Goal: Task Accomplishment & Management: Manage account settings

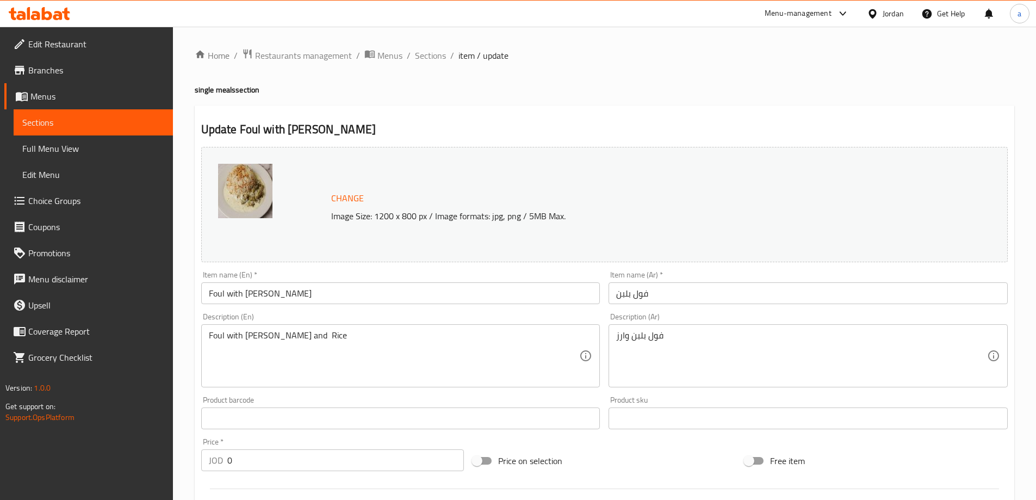
click at [892, 10] on div "Jordan" at bounding box center [892, 14] width 21 height 12
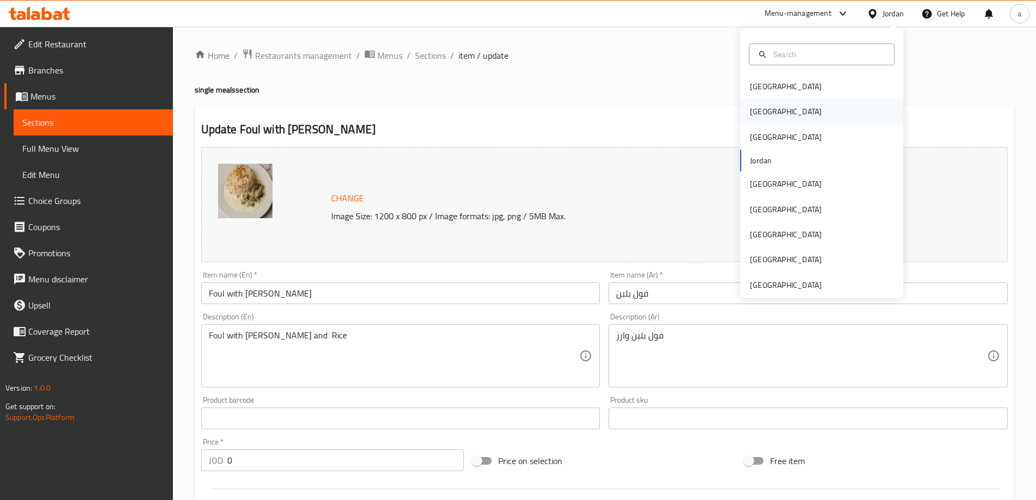
click at [794, 108] on div "Egypt" at bounding box center [821, 111] width 163 height 25
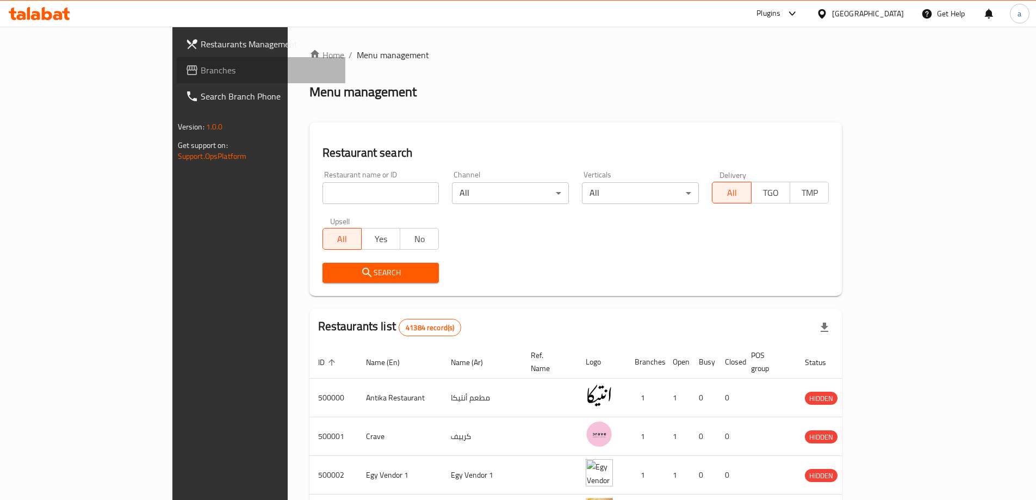
click at [201, 73] on span "Branches" at bounding box center [269, 70] width 136 height 13
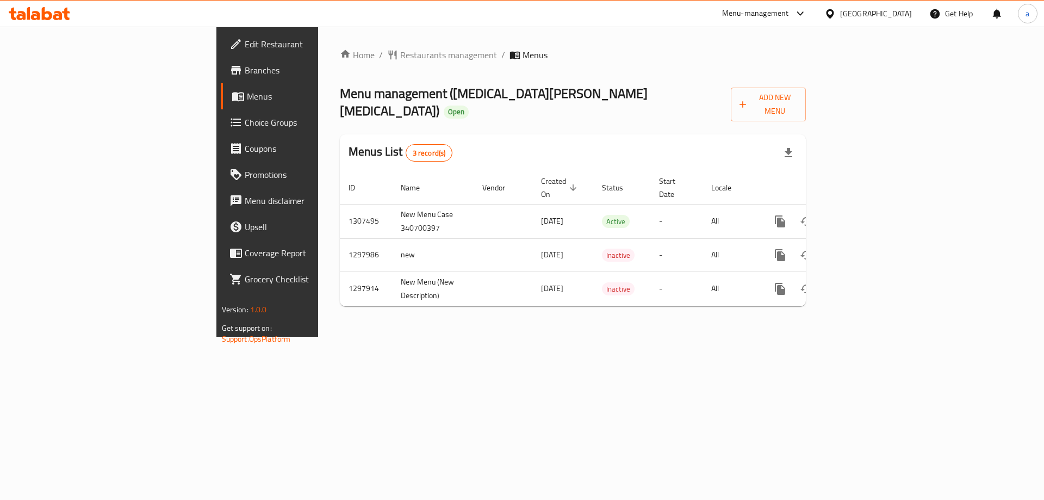
click at [221, 129] on link "Choice Groups" at bounding box center [306, 122] width 170 height 26
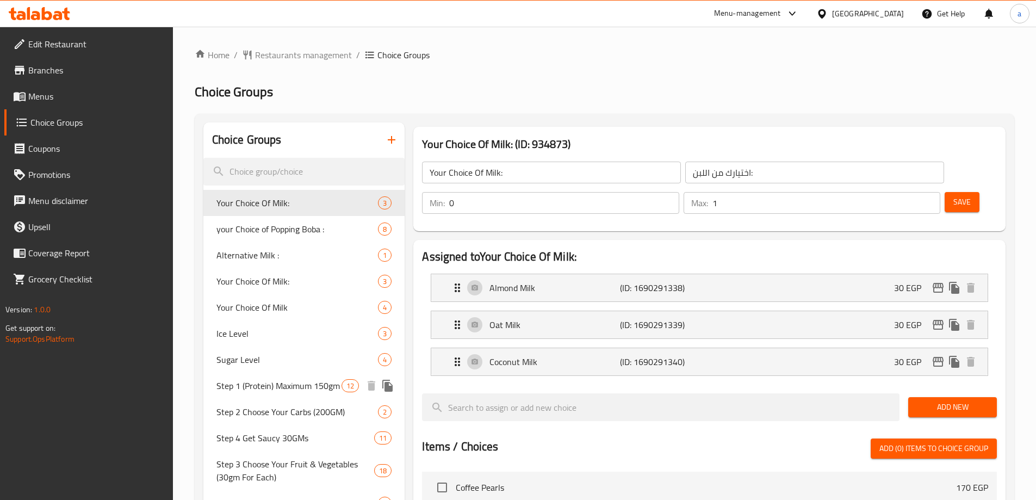
click at [272, 389] on span "Step 1 (Protein) Maximum 150gm" at bounding box center [279, 385] width 126 height 13
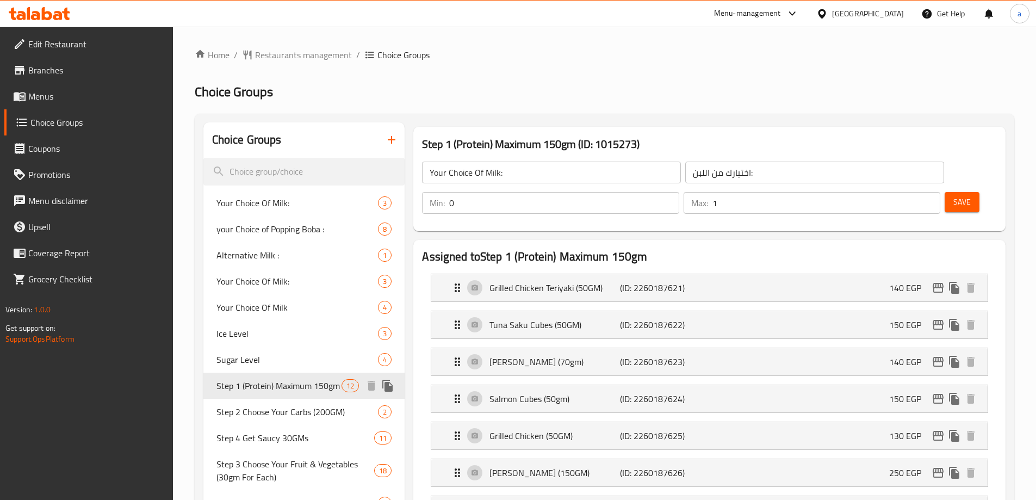
type input "Step 1 (Protein) Maximum 150gm"
type input "الخطوة 1 (البروتين) maximum 150 جرام"
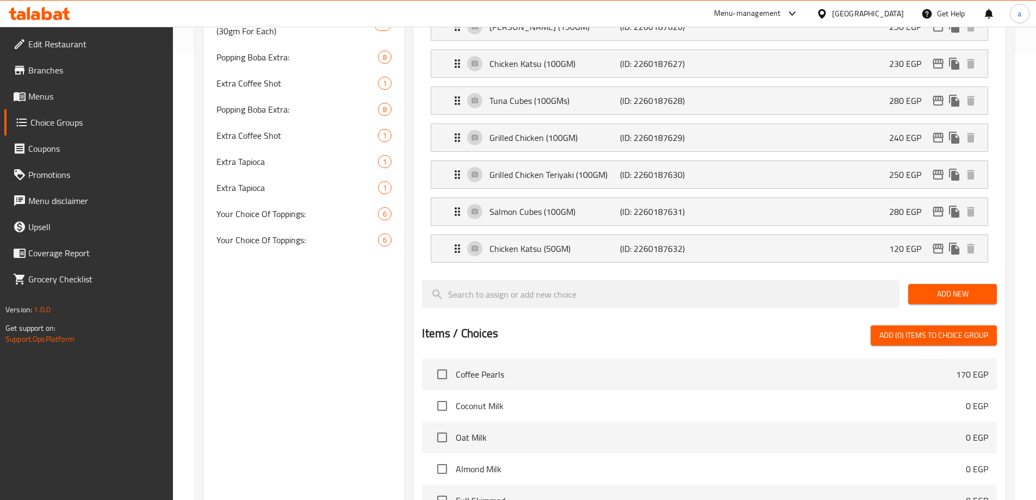
scroll to position [417, 0]
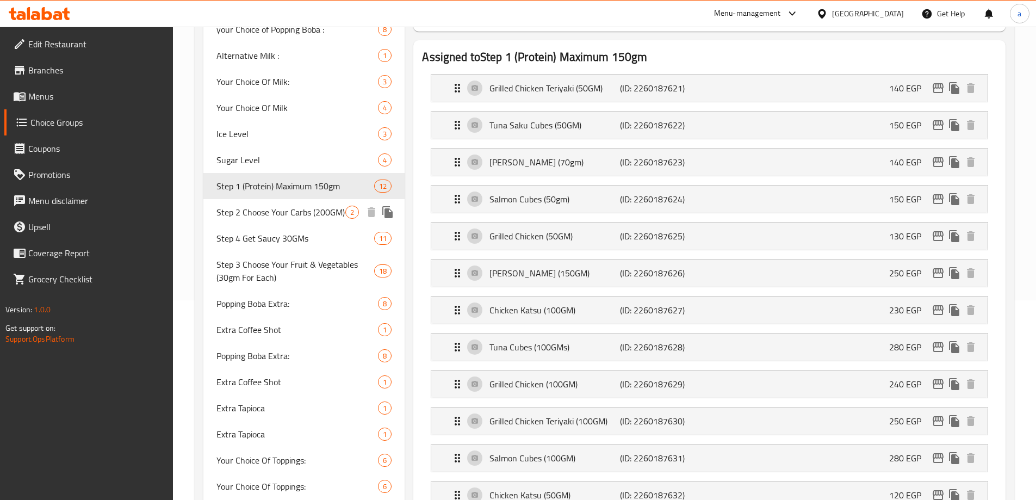
click at [301, 219] on span "Step 2 Choose Your Carbs (200GM)" at bounding box center [280, 211] width 129 height 13
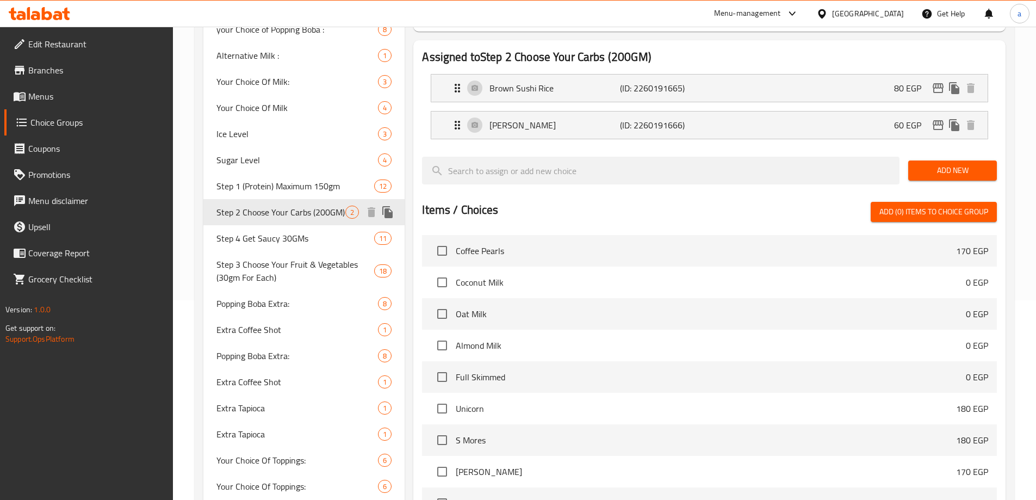
type input "Step 2 Choose Your Carbs (200GM)"
type input "الخطوة 2: اختر الكربوهيدرات الخاصة بك (200 جرام)"
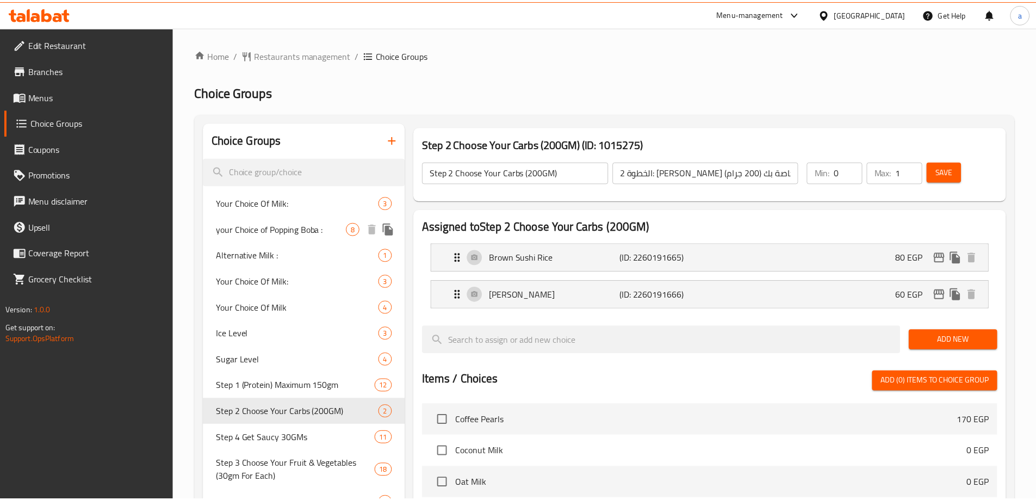
scroll to position [319, 0]
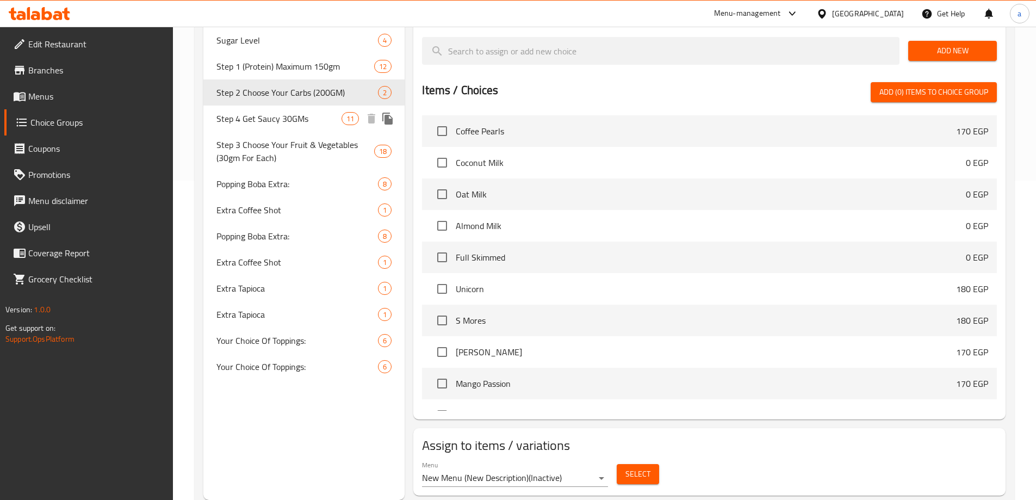
click at [277, 124] on span "Step 4 Get Saucy 30GMs" at bounding box center [279, 118] width 126 height 13
type input "Step 4 Get Saucy 30GMs"
type input "الخطوة 4 احصل على الصلصة 30 جرام"
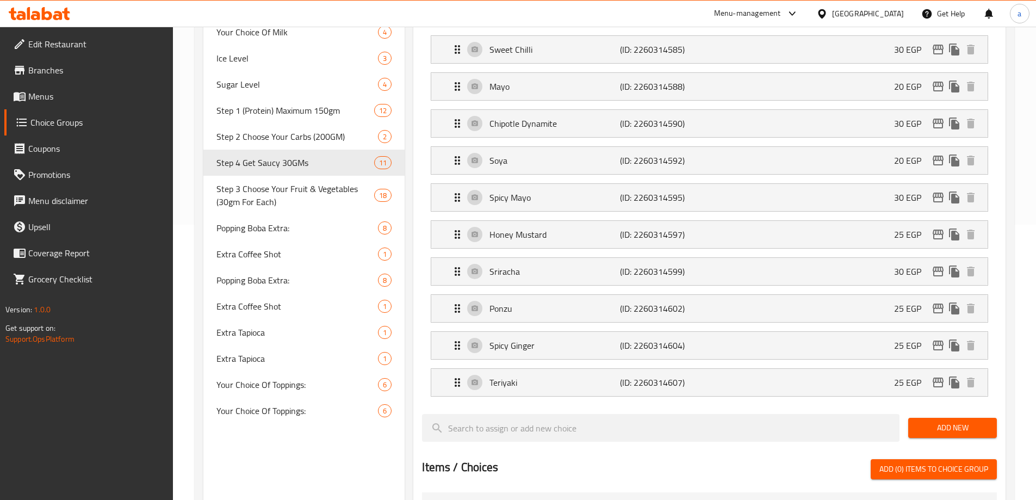
scroll to position [271, 0]
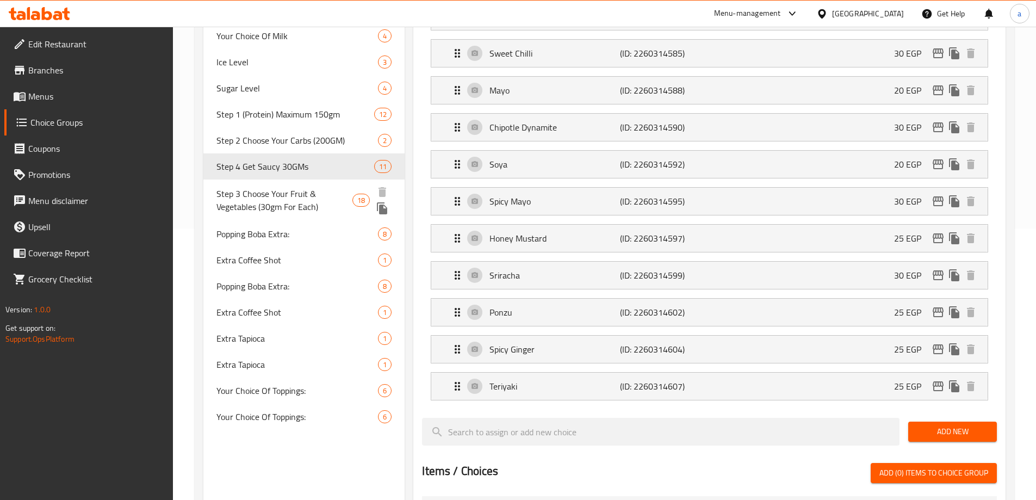
drag, startPoint x: 272, startPoint y: 204, endPoint x: 277, endPoint y: 201, distance: 5.6
click at [272, 204] on span "Step 3 Choose Your Fruit & Vegetables (30gm For Each)" at bounding box center [284, 200] width 136 height 26
type input "Step 3 Choose Your Fruit & Vegetables (30gm For Each)"
type input "الخطوة 3 اختر فواكهك وخضرواتك (30 جرام لكل منها)"
type input "3"
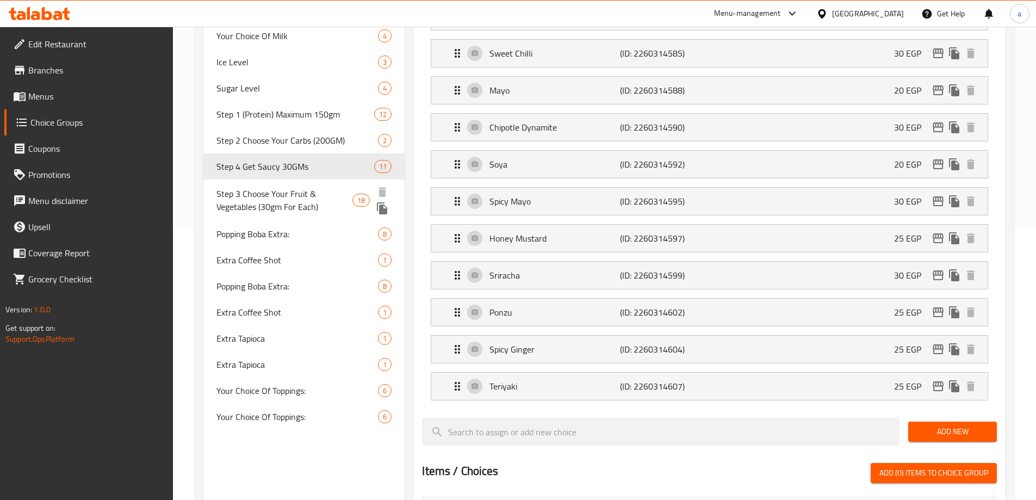
type input "6"
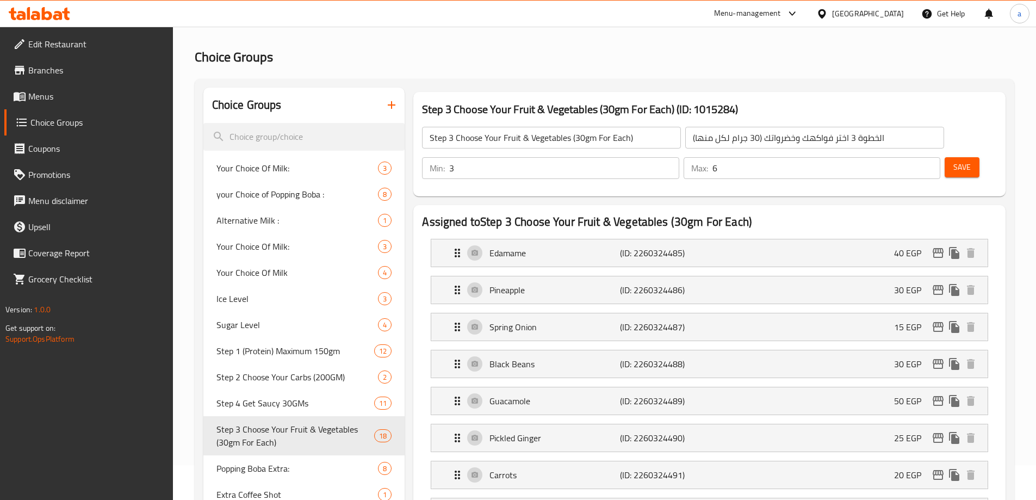
scroll to position [0, 0]
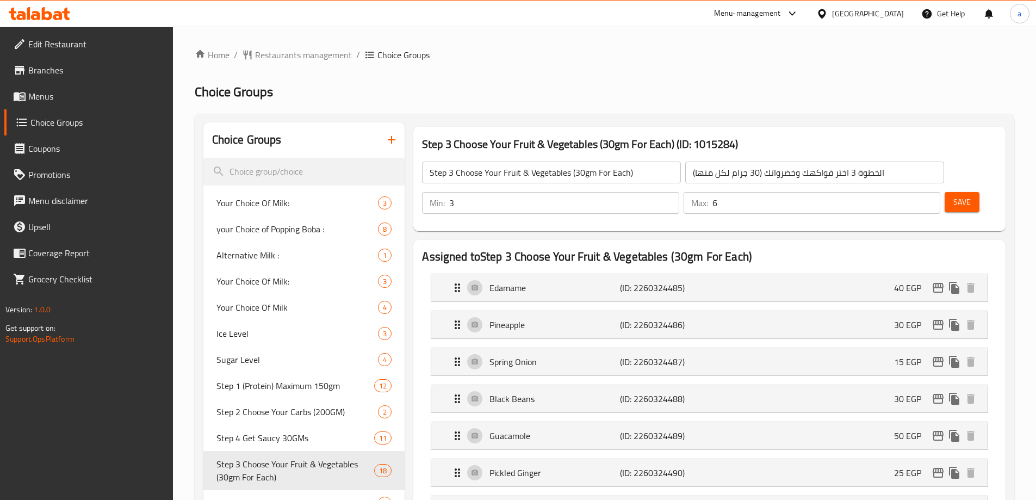
click at [291, 58] on span "Restaurants management" at bounding box center [303, 54] width 97 height 13
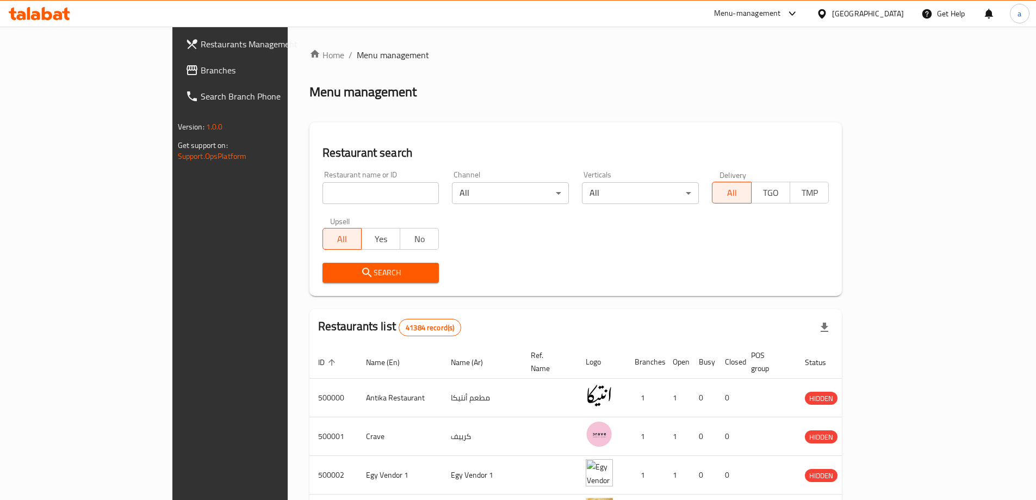
click at [832, 14] on div at bounding box center [824, 14] width 16 height 12
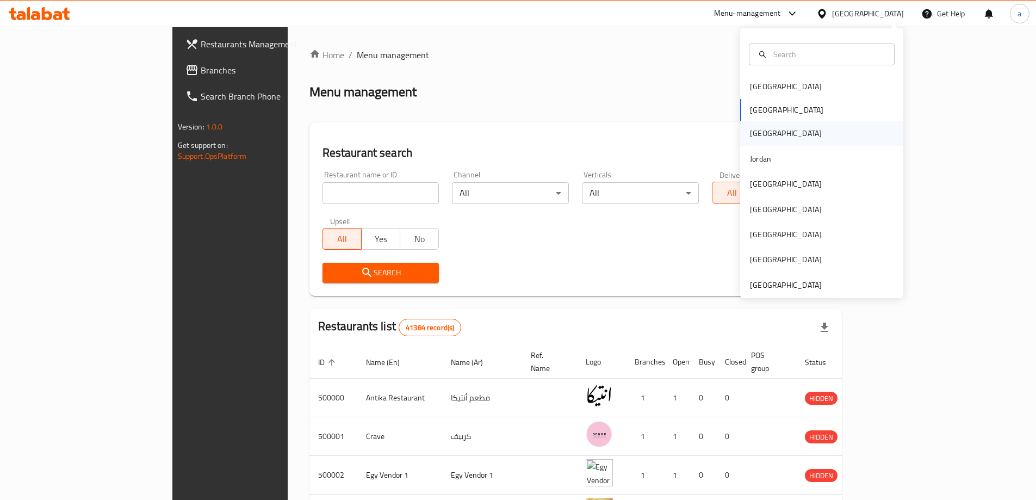
click at [760, 130] on div "Iraq" at bounding box center [785, 133] width 89 height 25
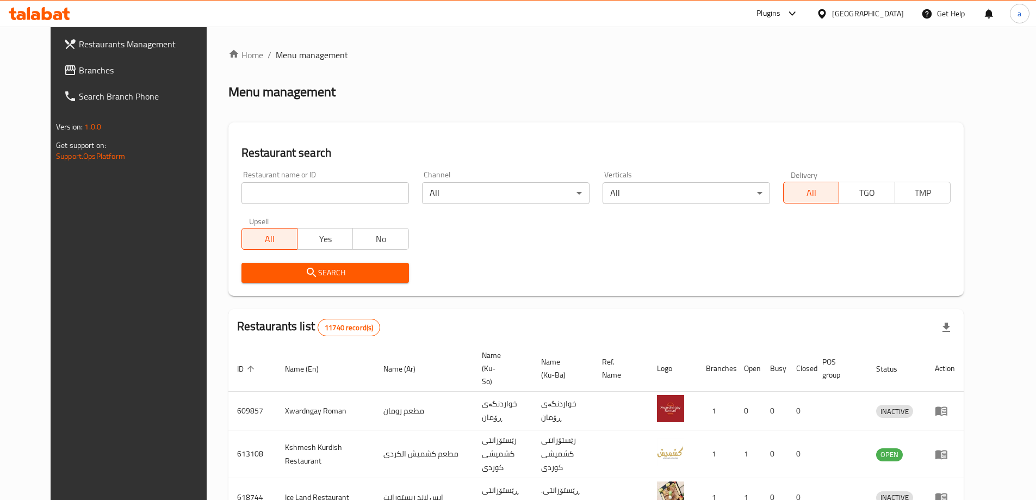
click at [827, 16] on icon at bounding box center [821, 13] width 11 height 11
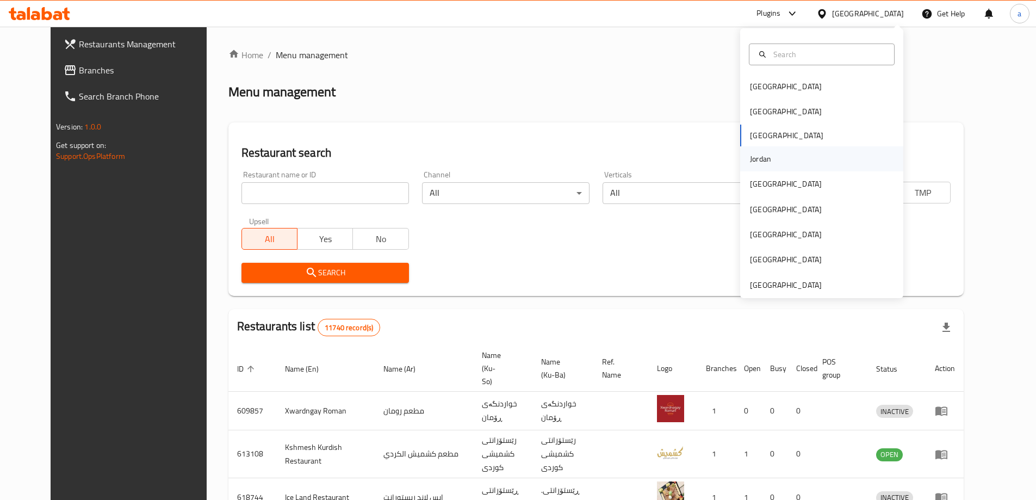
click at [774, 163] on div "Jordan" at bounding box center [821, 158] width 163 height 25
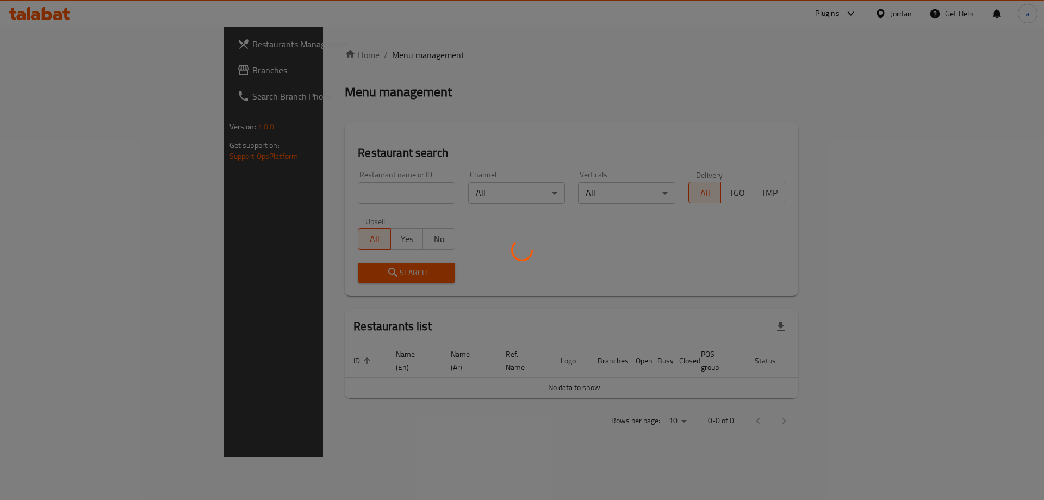
click at [95, 72] on div at bounding box center [522, 250] width 1044 height 500
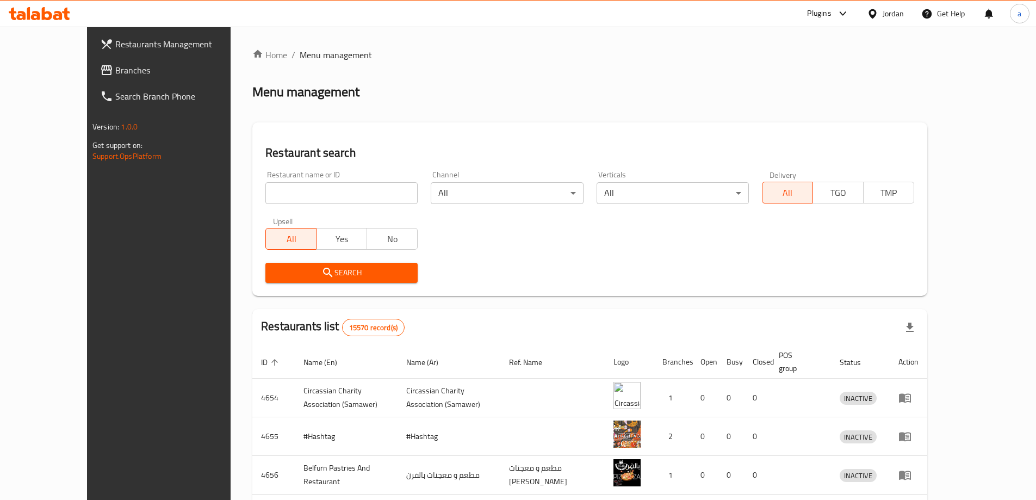
click at [115, 72] on span "Branches" at bounding box center [183, 70] width 136 height 13
click at [433, 129] on div "Restaurant search Restaurant name or ID Restaurant name or ID Channel All ​ Ver…" at bounding box center [589, 208] width 675 height 173
click at [808, 7] on div "Menu-management" at bounding box center [807, 14] width 102 height 26
click at [465, 102] on div "Home / Menu management Menu management Restaurant search Restaurant name or ID …" at bounding box center [589, 416] width 675 height 736
click at [880, 16] on div at bounding box center [875, 14] width 16 height 12
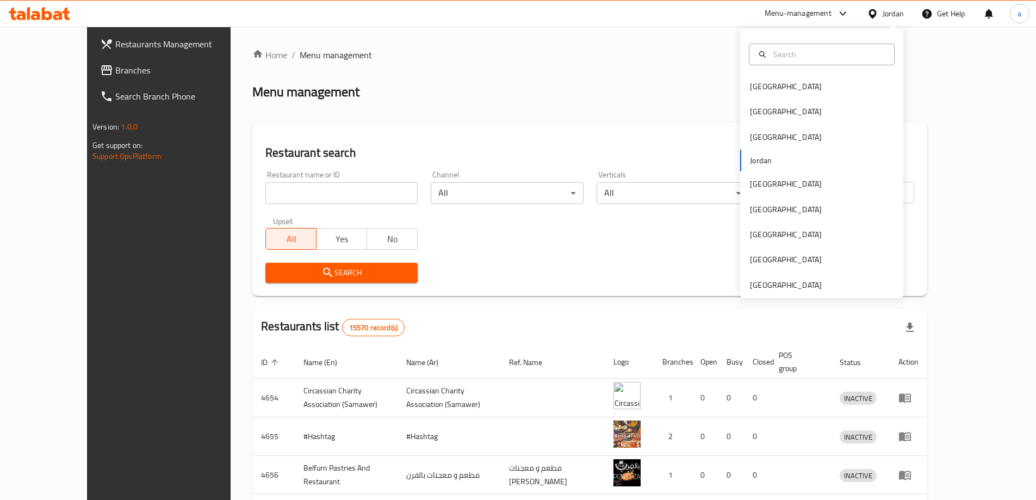
click at [880, 15] on div at bounding box center [875, 14] width 16 height 12
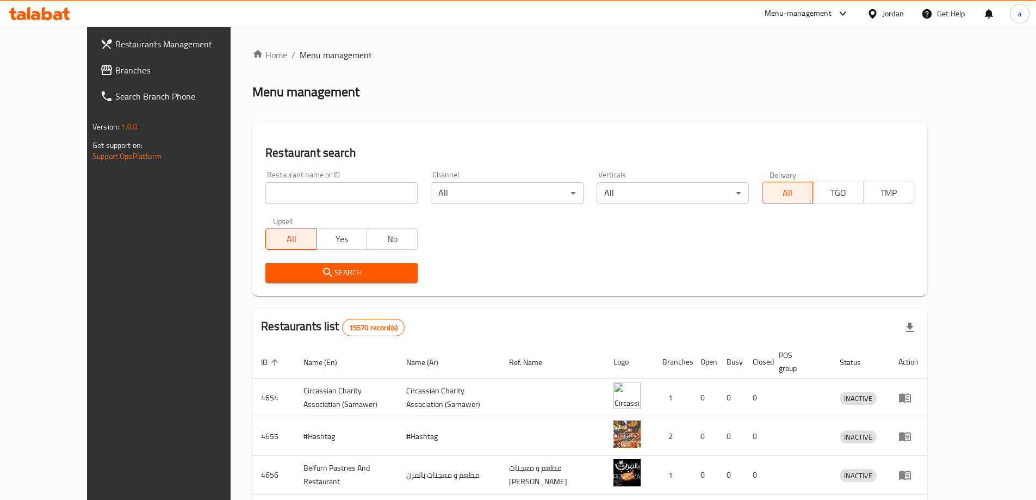
click at [831, 15] on div at bounding box center [840, 13] width 18 height 13
click at [785, 74] on div "Global Quality Control Center" at bounding box center [742, 73] width 95 height 12
click at [115, 68] on span "Branches" at bounding box center [183, 70] width 136 height 13
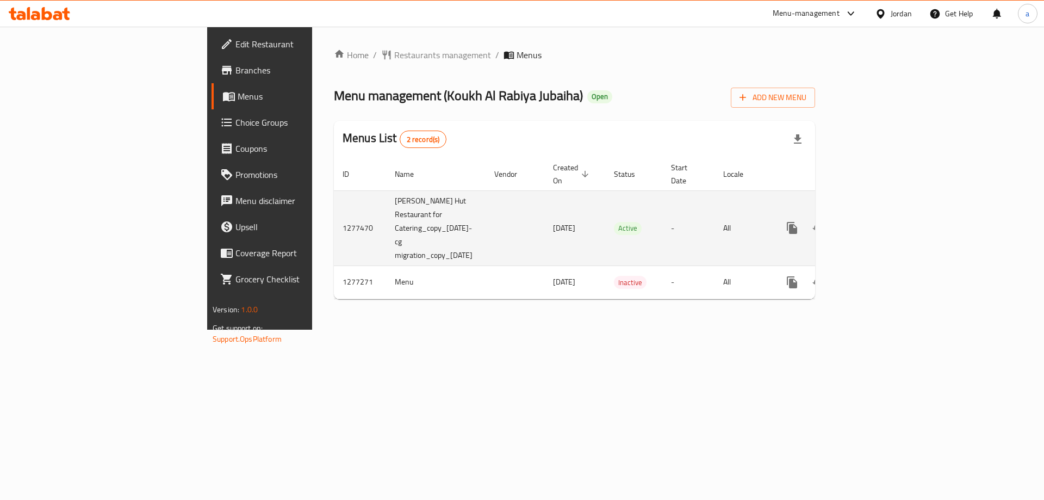
click at [877, 221] on icon "enhanced table" at bounding box center [870, 227] width 13 height 13
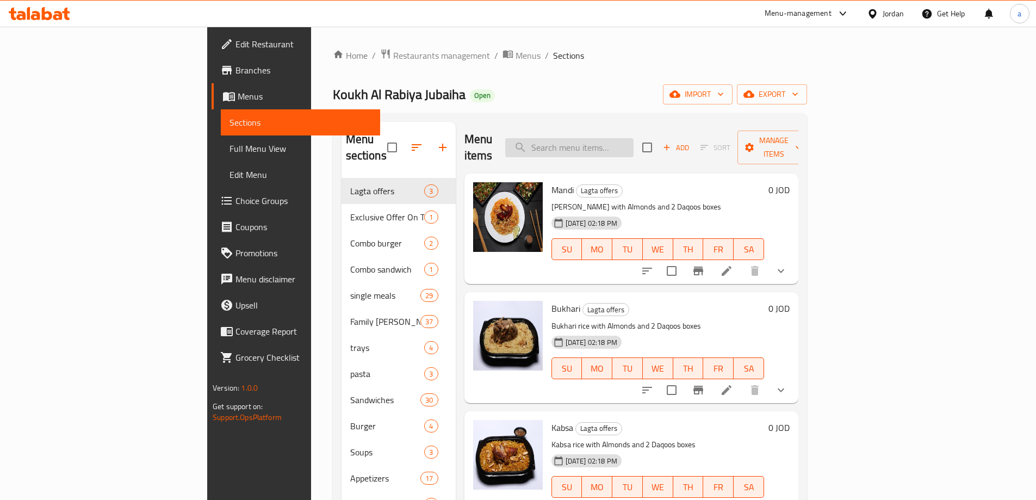
click at [620, 146] on input "search" at bounding box center [569, 147] width 128 height 19
paste input "يخني بازلاء مع جزر وبطاطا"
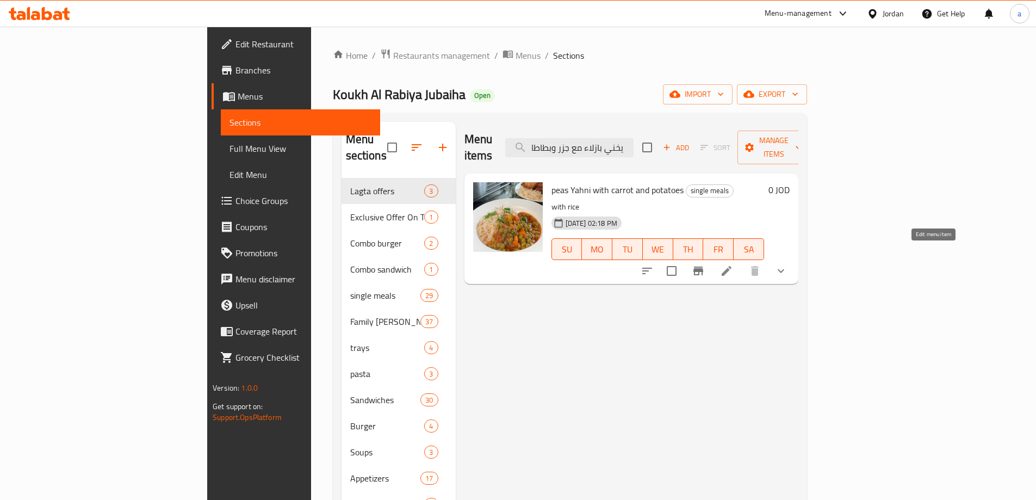
type input "يخني بازلاء مع جزر وبطاطا"
click at [733, 264] on icon at bounding box center [726, 270] width 13 height 13
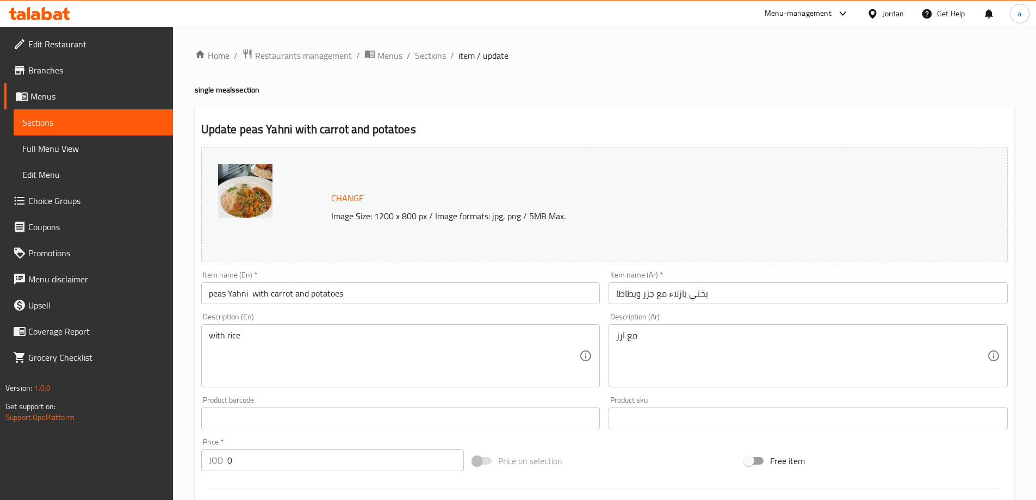
click at [624, 115] on div "Update peas Yahni with carrot and potatoes Change Image Size: 1200 x 800 px / I…" at bounding box center [604, 457] width 819 height 704
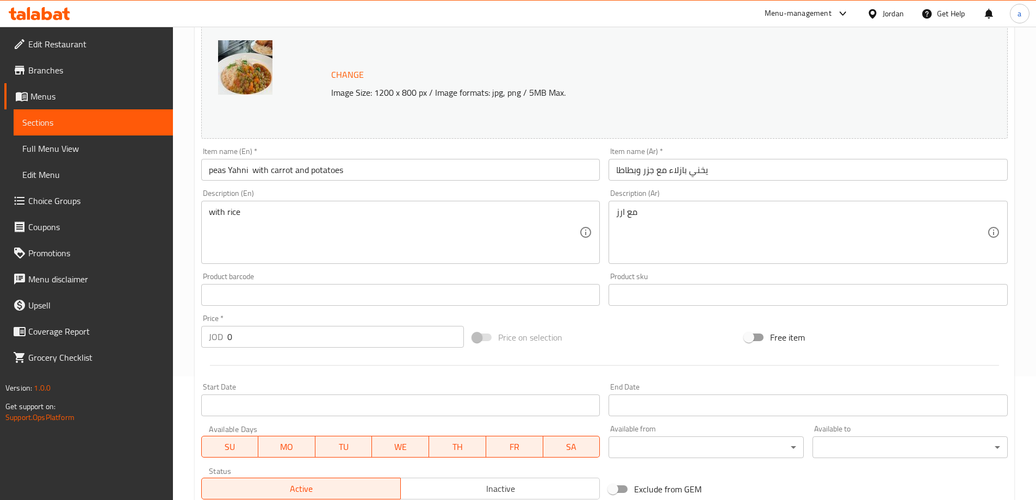
scroll to position [68, 0]
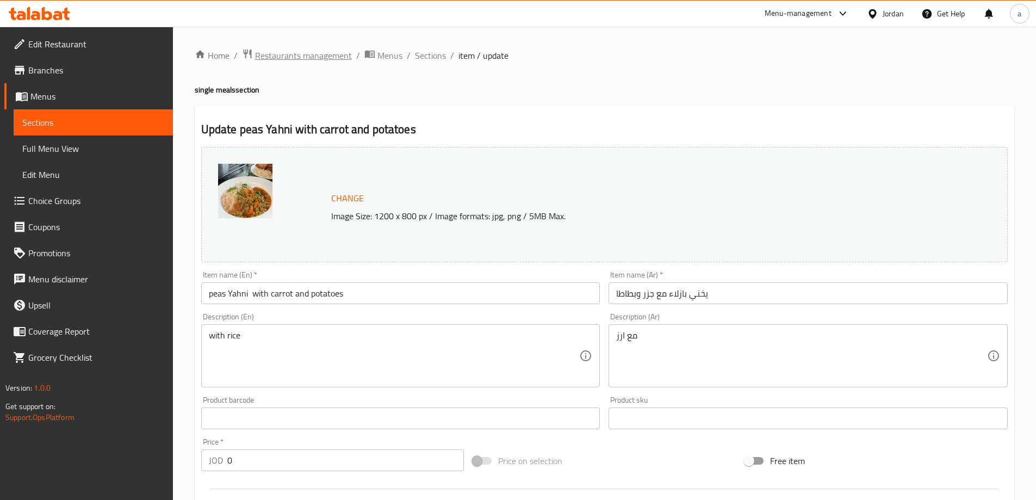
click at [307, 58] on span "Restaurants management" at bounding box center [303, 55] width 97 height 13
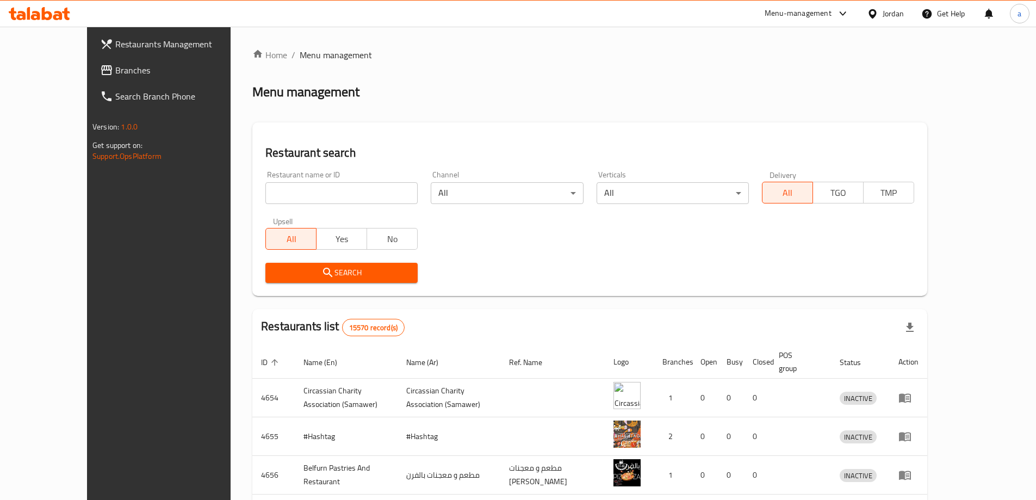
click at [284, 193] on input "search" at bounding box center [341, 193] width 152 height 22
paste input "755670"
type input "755670"
click at [115, 76] on span "Branches" at bounding box center [183, 70] width 136 height 13
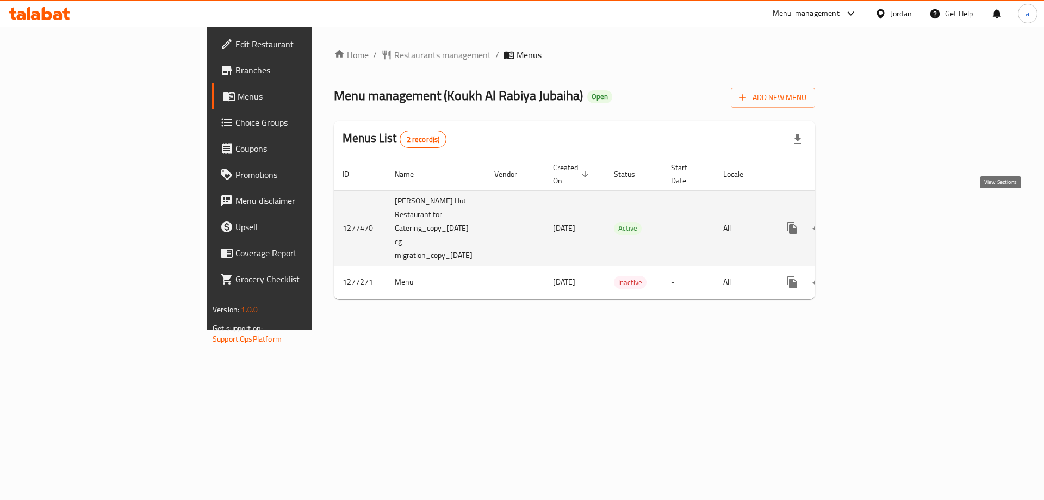
click at [883, 215] on link "enhanced table" at bounding box center [870, 228] width 26 height 26
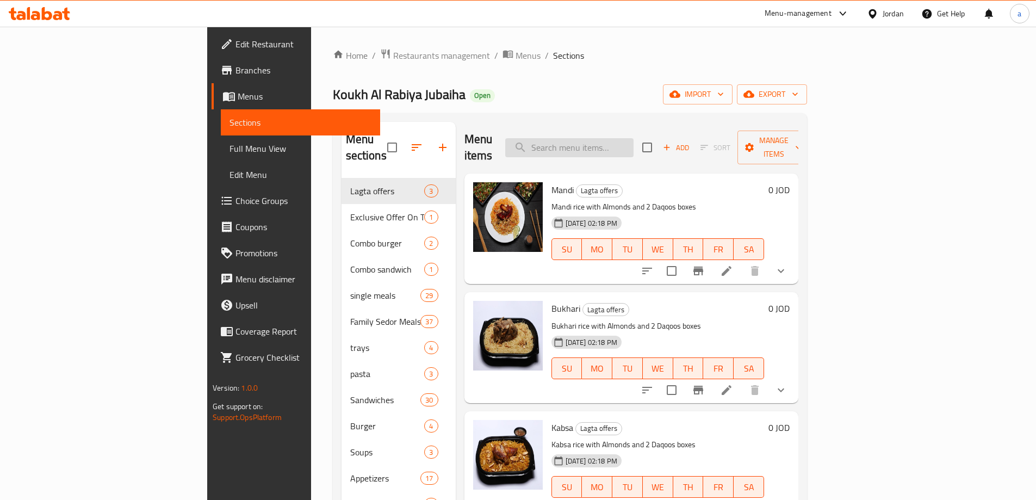
click at [631, 138] on input "search" at bounding box center [569, 147] width 128 height 19
paste input "شاكريه مع ارز"
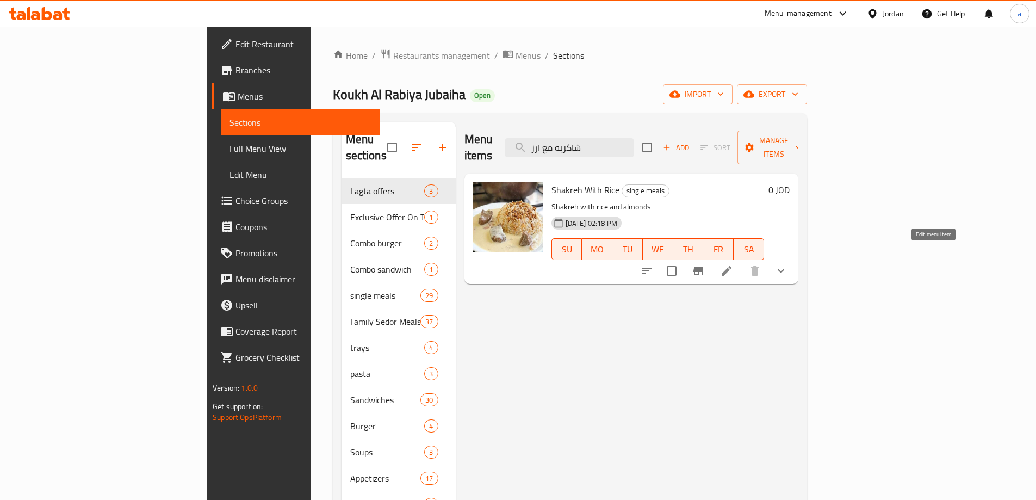
type input "شاكريه مع ارز"
click at [733, 264] on icon at bounding box center [726, 270] width 13 height 13
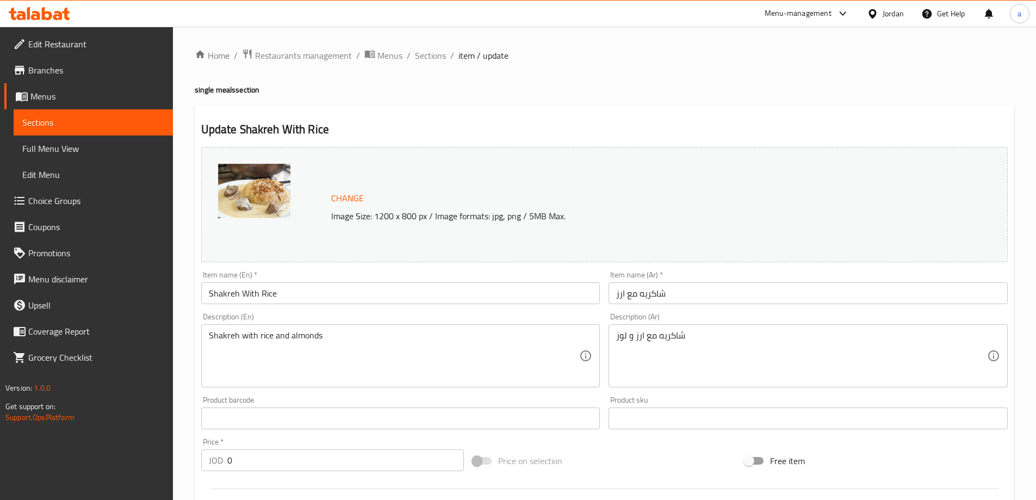
click at [609, 177] on div "Change Image Size: 1200 x 800 px / Image formats: jpg, png / 5MB Max." at bounding box center [604, 204] width 806 height 115
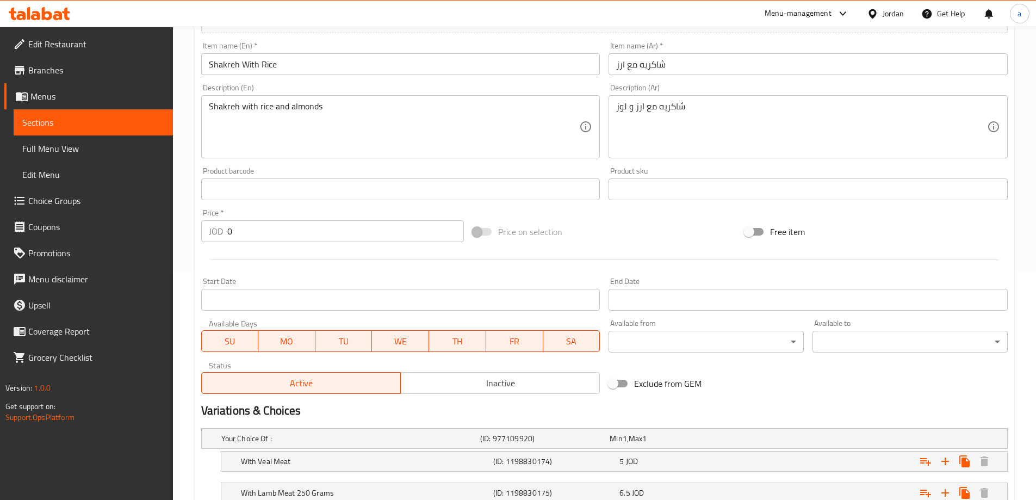
scroll to position [37, 0]
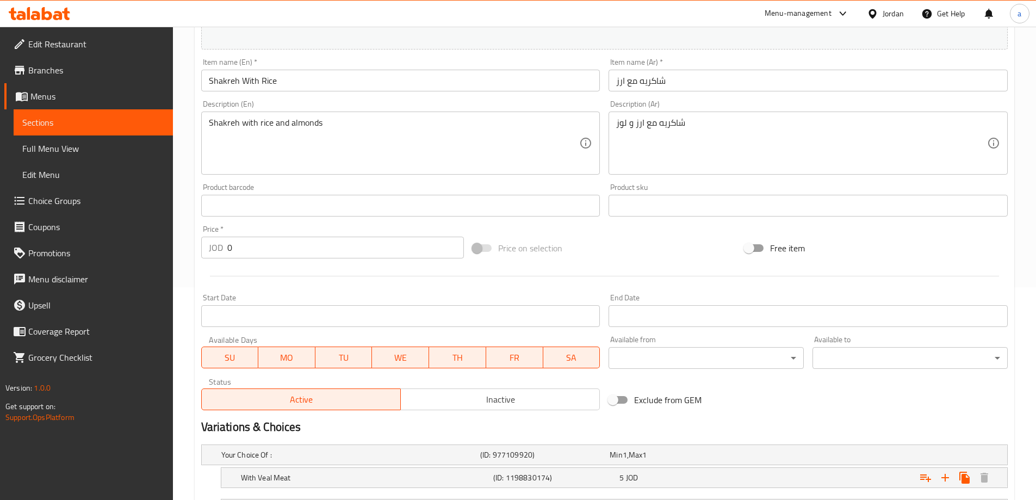
scroll to position [200, 0]
